Goal: Task Accomplishment & Management: Complete application form

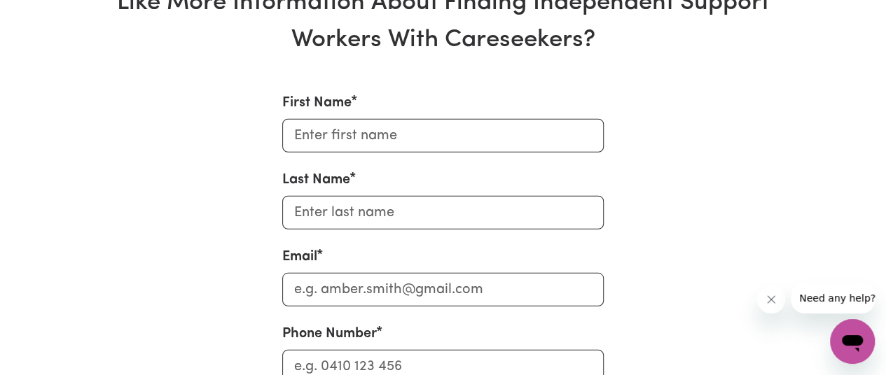
scroll to position [4454, 0]
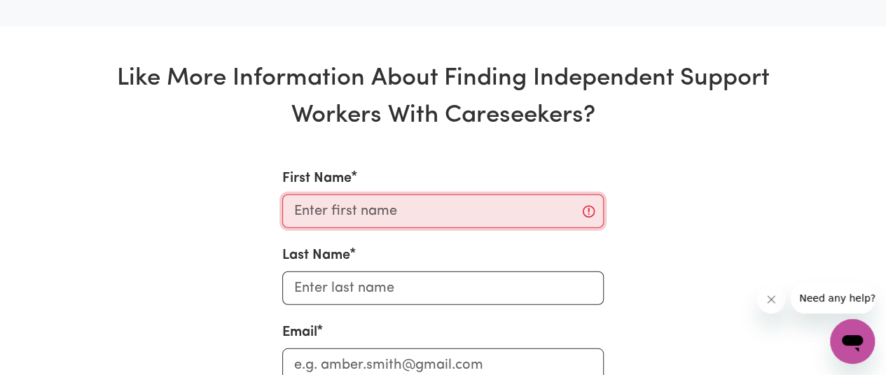
click at [354, 221] on input "First Name" at bounding box center [442, 212] width 321 height 34
type input "Narayan"
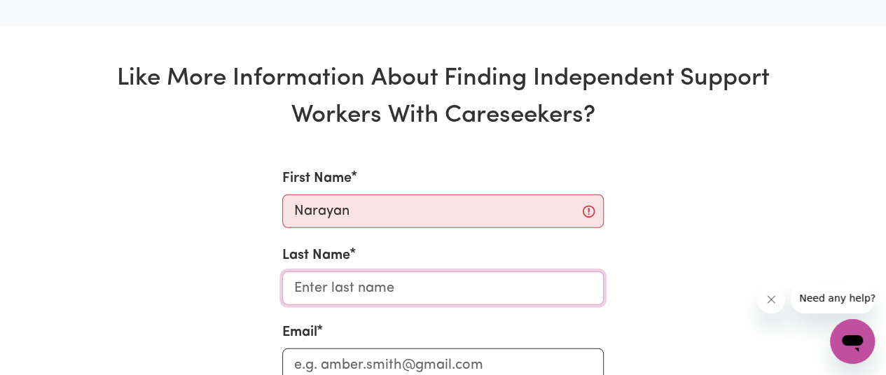
type input "Thapa"
type input "[EMAIL_ADDRESS][DOMAIN_NAME]"
type input "0469012628"
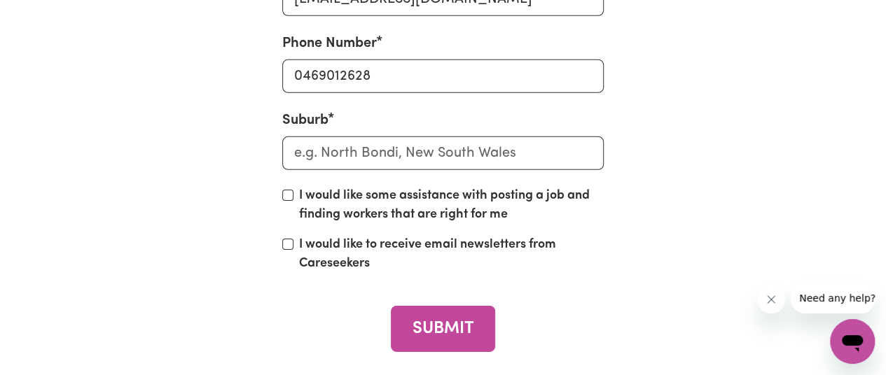
scroll to position [4821, 0]
click at [291, 201] on input "I would like some assistance with posting a job and finding workers that are ri…" at bounding box center [287, 195] width 11 height 11
checkbox input "true"
click at [290, 250] on input "I would like to receive email newsletters from Careseekers" at bounding box center [287, 244] width 11 height 11
checkbox input "true"
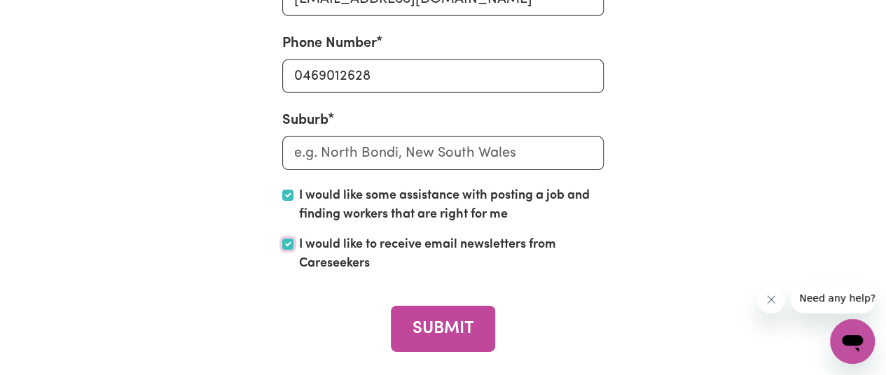
scroll to position [4800, 0]
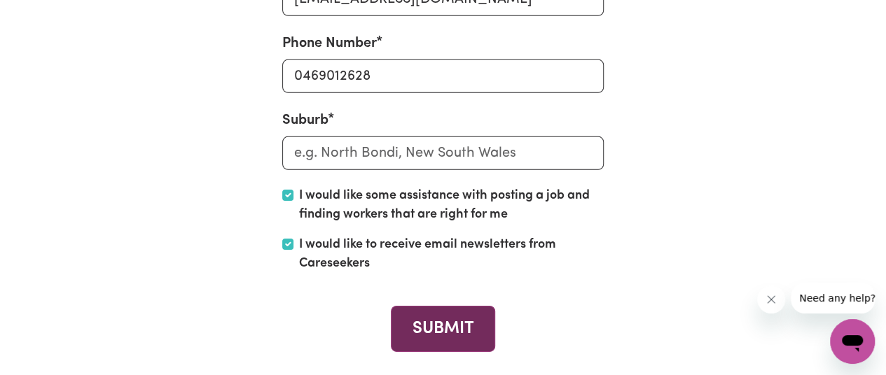
click at [455, 352] on button "SUBMIT" at bounding box center [443, 329] width 104 height 46
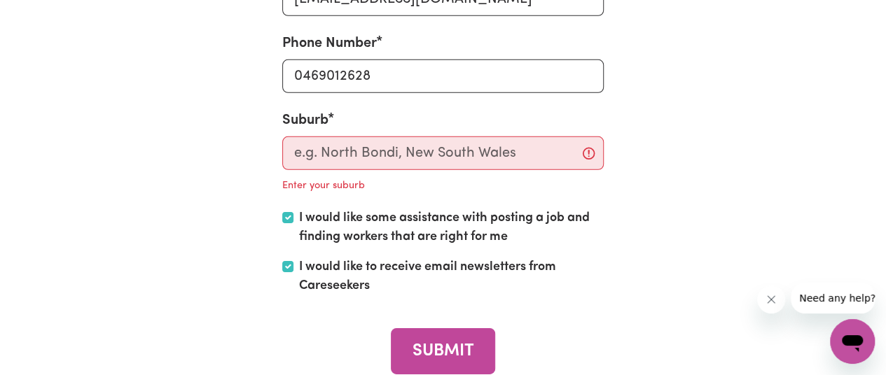
scroll to position [4821, 0]
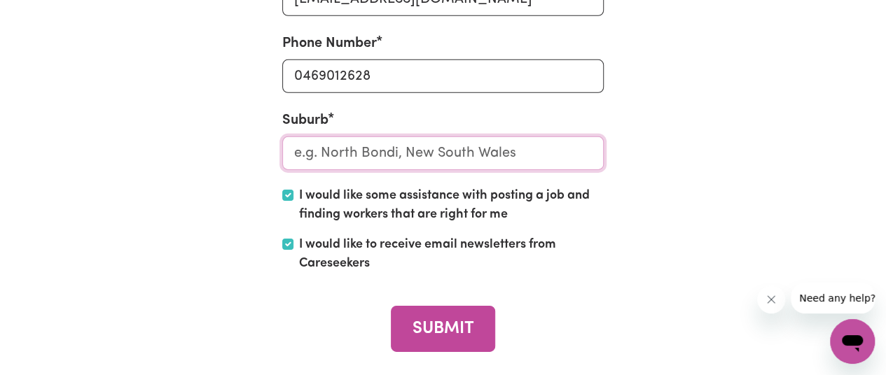
click at [588, 160] on input "text" at bounding box center [442, 154] width 321 height 34
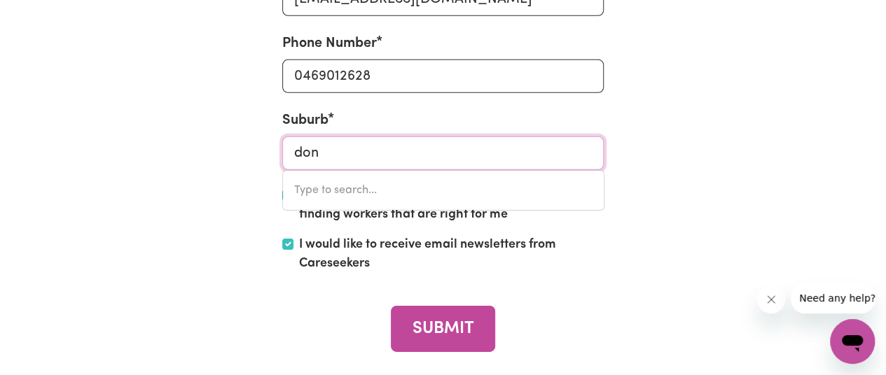
type input "[PERSON_NAME]"
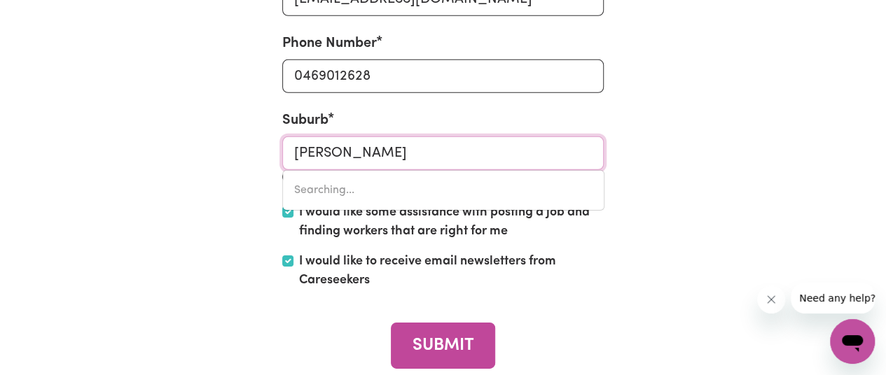
type input "[PERSON_NAME][GEOGRAPHIC_DATA], 6258"
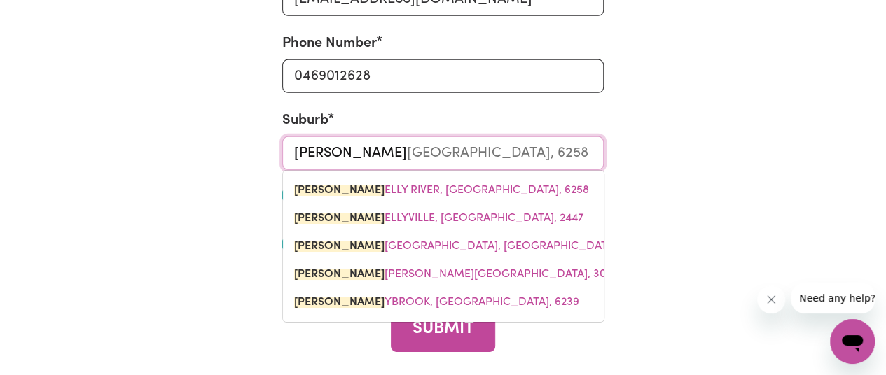
scroll to position [4821, 0]
type input "[PERSON_NAME]"
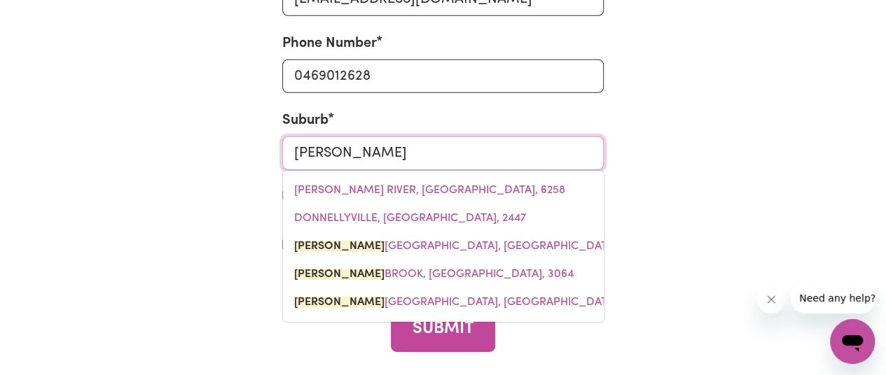
type input "donnyBROOK, [GEOGRAPHIC_DATA], 4510"
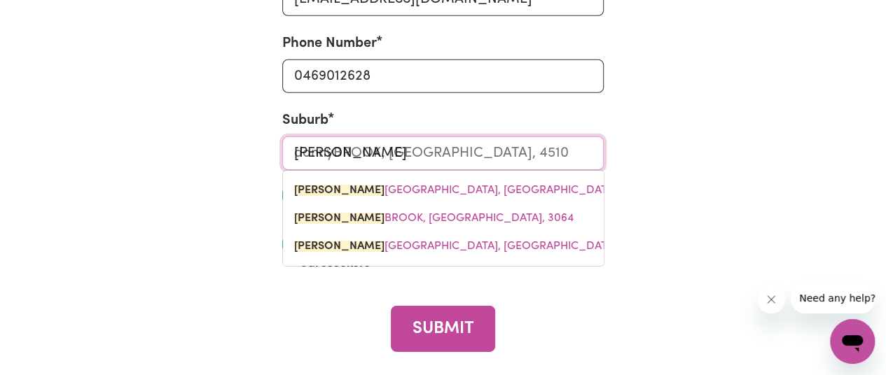
type input "donnyb"
type input "donnybROOK, [GEOGRAPHIC_DATA], 4510"
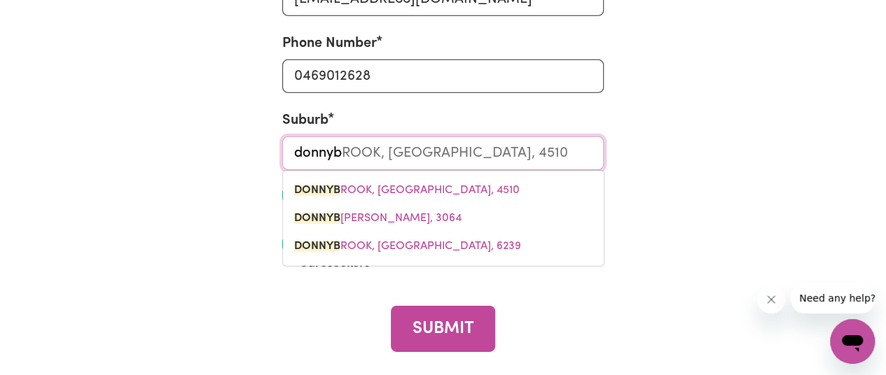
type input "donnybr"
type input "donnybrOOK, [GEOGRAPHIC_DATA], 4510"
type input "donnybro"
type input "donnybroOK, [GEOGRAPHIC_DATA], 4510"
type input "donnybroo"
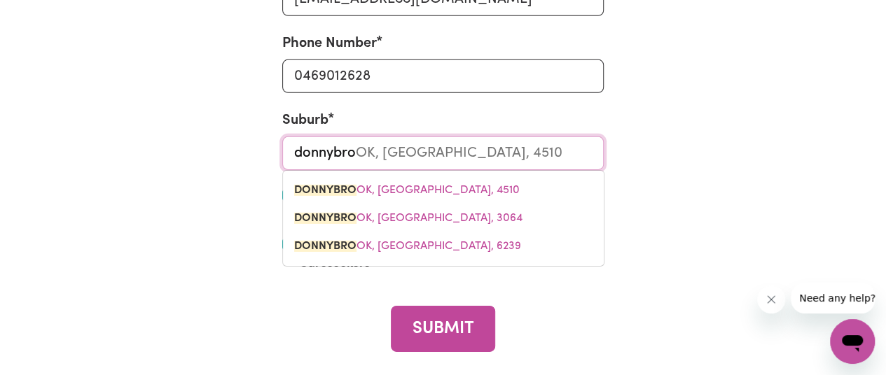
type input "donnybrooK, [GEOGRAPHIC_DATA], 4510"
type input "donnybrook"
type input "donnybrook, [GEOGRAPHIC_DATA], 4510"
type input "donnybrook"
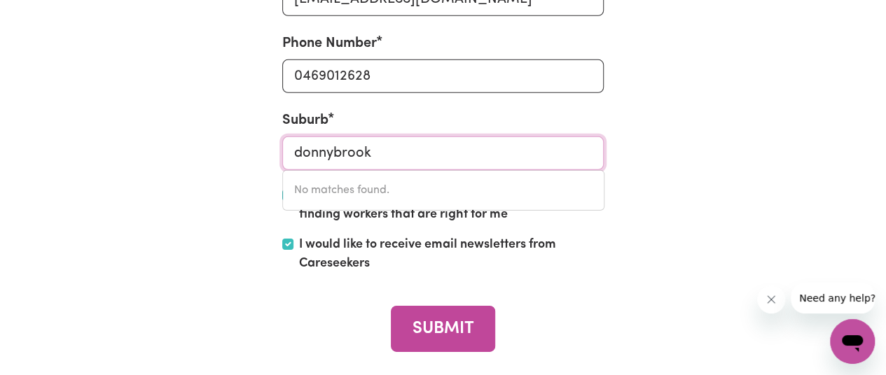
type input "donnybrook"
type input "donnybrook, [GEOGRAPHIC_DATA], 4510"
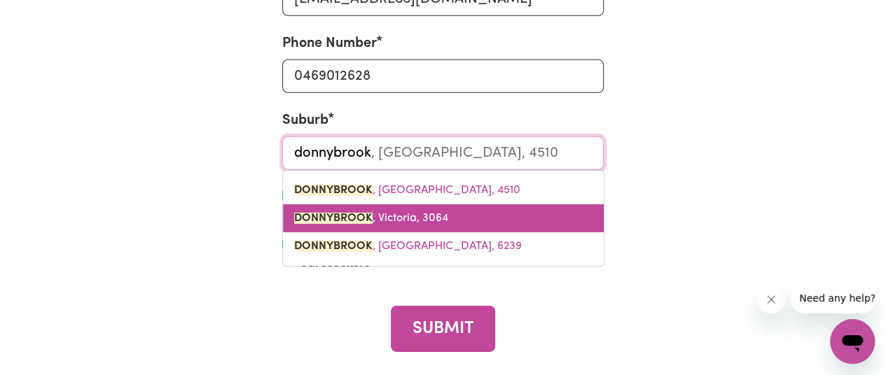
scroll to position [4821, 0]
click at [427, 224] on span "DONNYBROOK , [GEOGRAPHIC_DATA], 3064" at bounding box center [371, 218] width 154 height 11
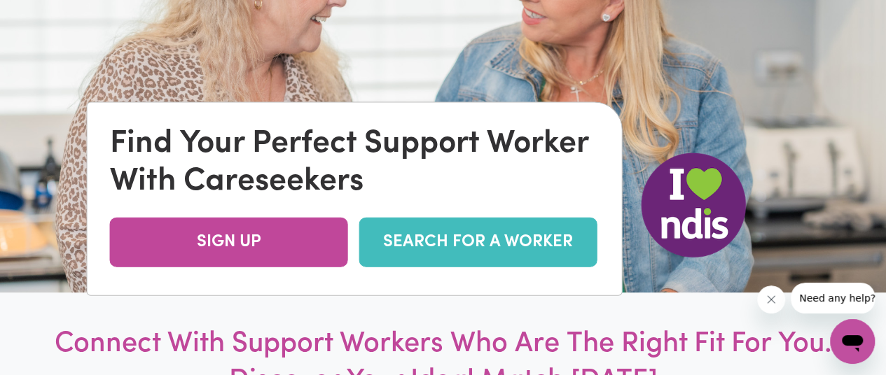
scroll to position [100, 0]
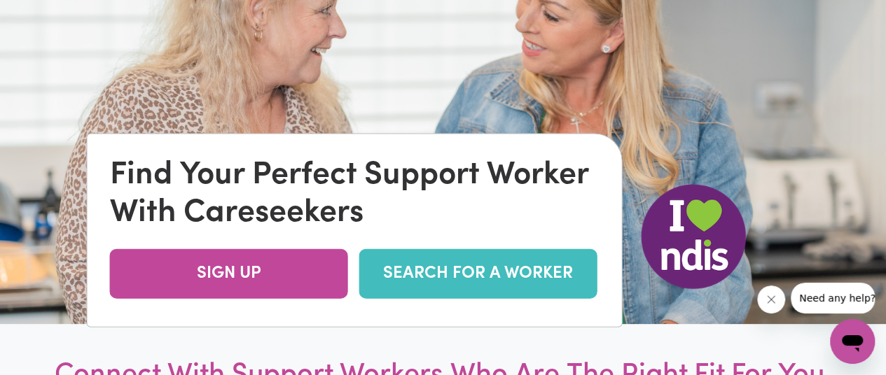
click at [451, 291] on link "SEARCH FOR A WORKER" at bounding box center [478, 274] width 238 height 50
